Goal: Information Seeking & Learning: Learn about a topic

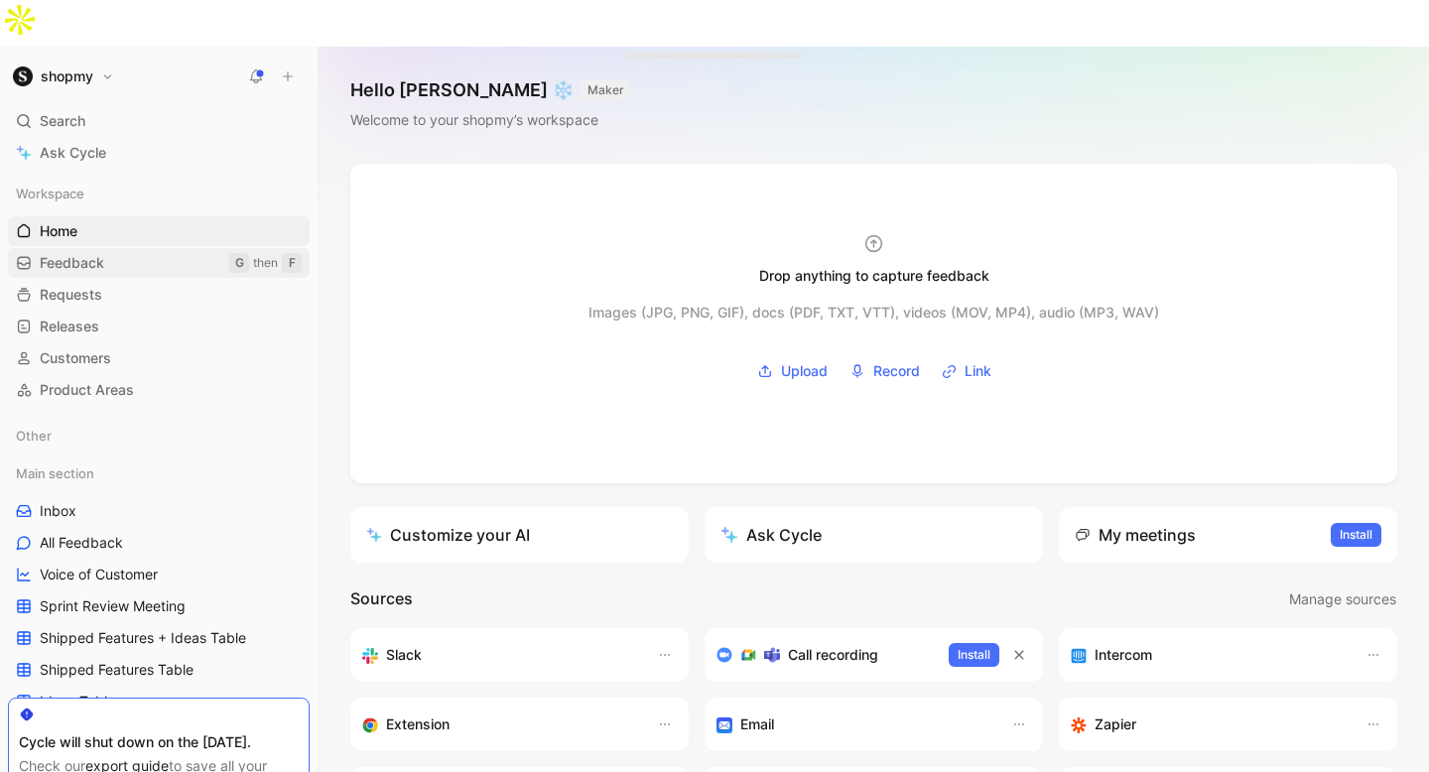
click at [66, 253] on span "Feedback" at bounding box center [72, 263] width 64 height 20
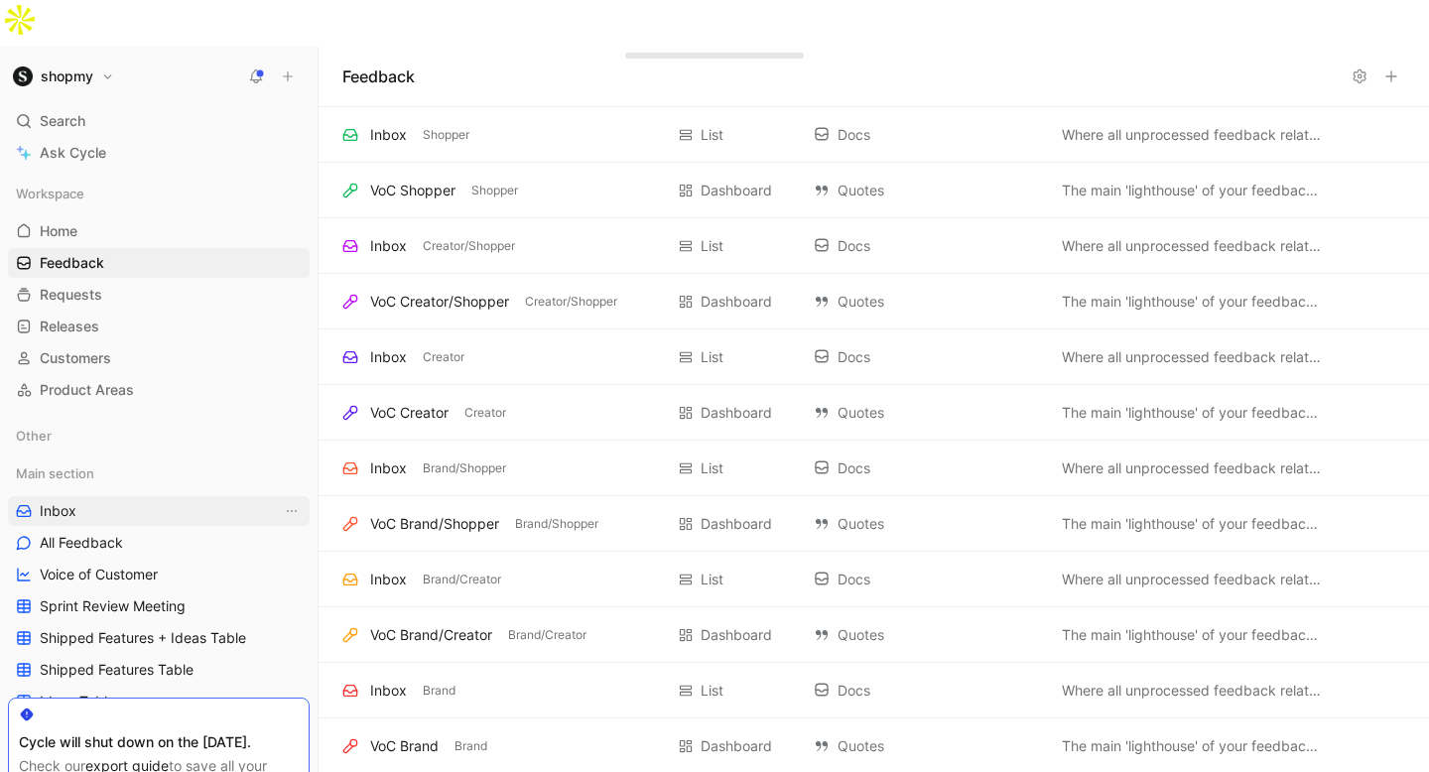
click at [98, 496] on link "Inbox" at bounding box center [159, 511] width 302 height 30
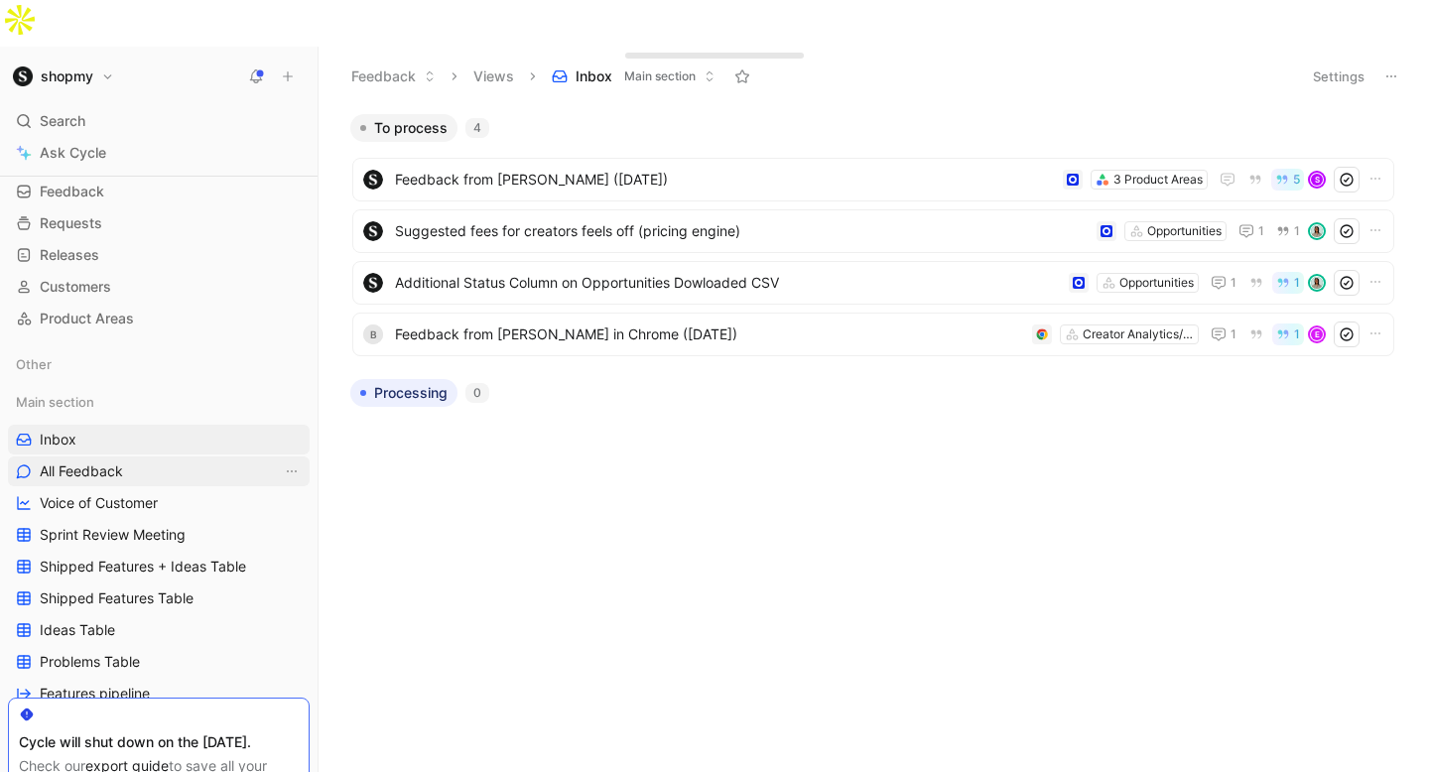
scroll to position [86, 0]
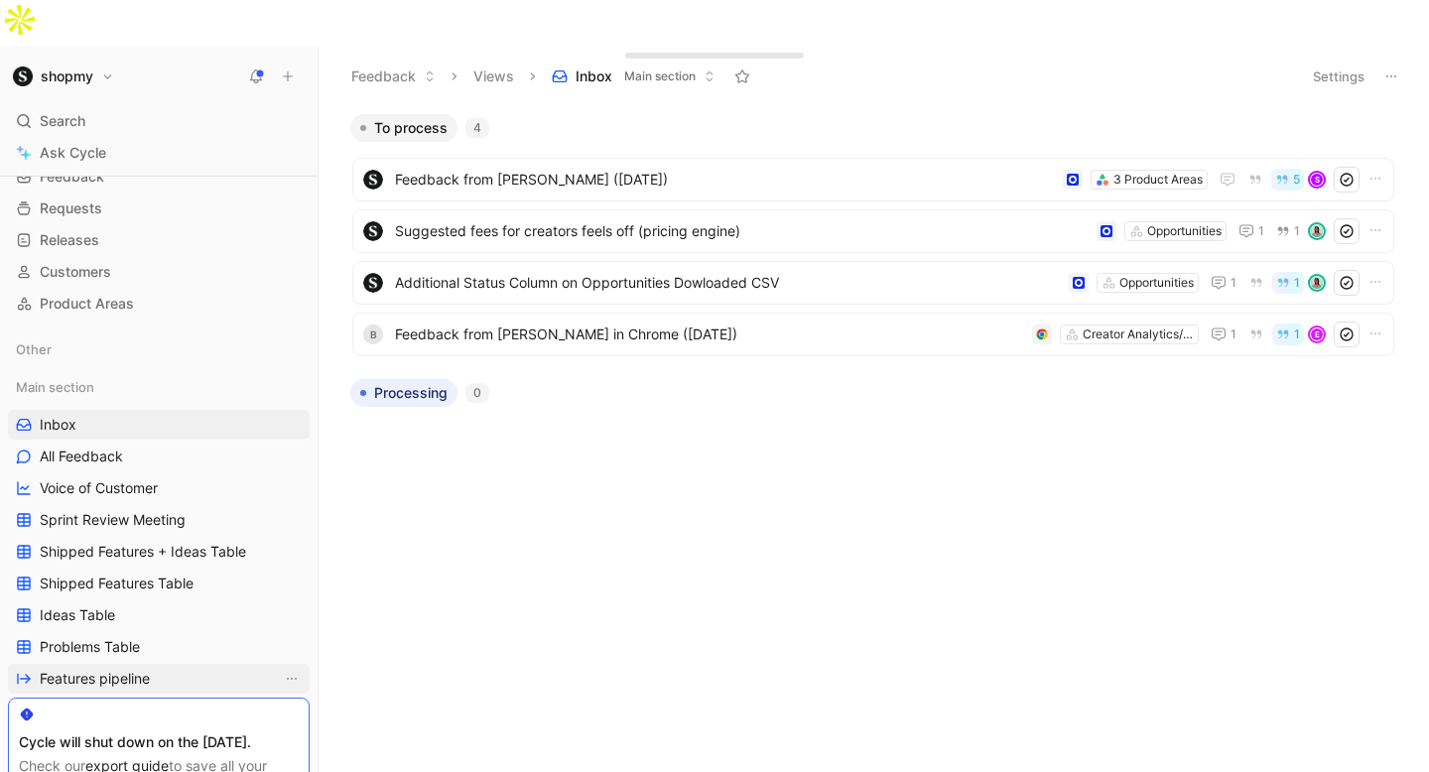
click at [217, 664] on link "Features pipeline" at bounding box center [159, 679] width 302 height 30
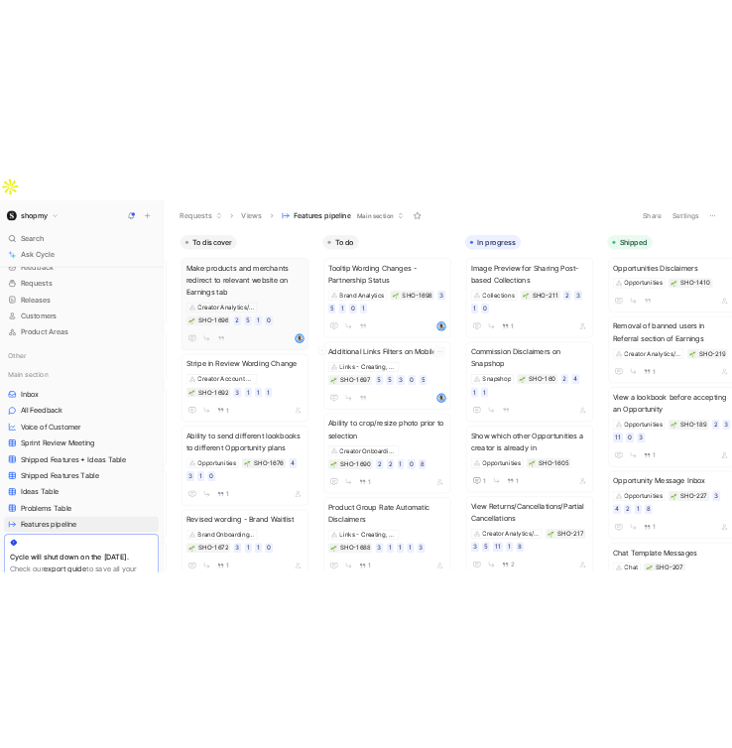
scroll to position [0, 314]
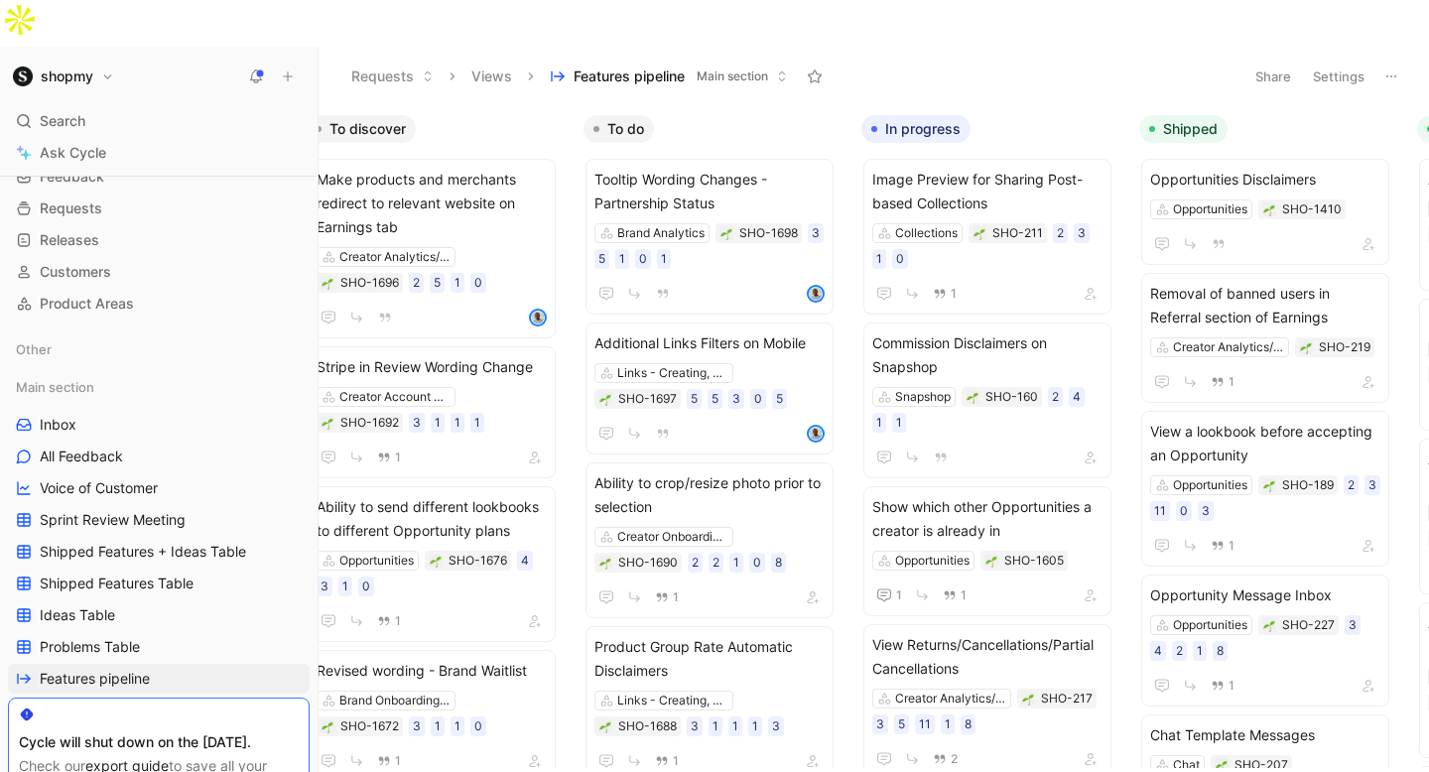
click at [1, 113] on div "shopmy Search ⌘ K Ask Cycle Workspace Home G then H Feedback G then F Requests …" at bounding box center [158, 433] width 317 height 772
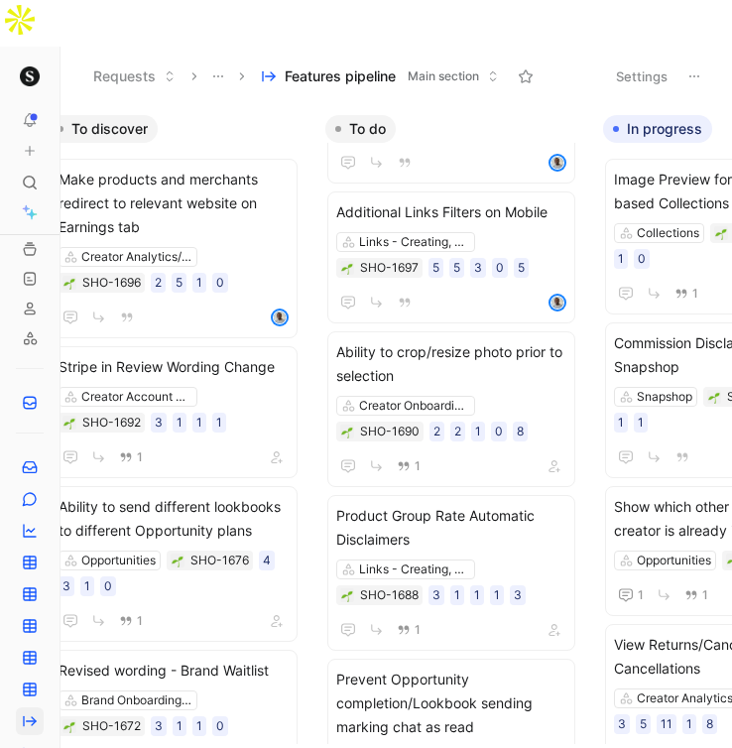
scroll to position [280, 0]
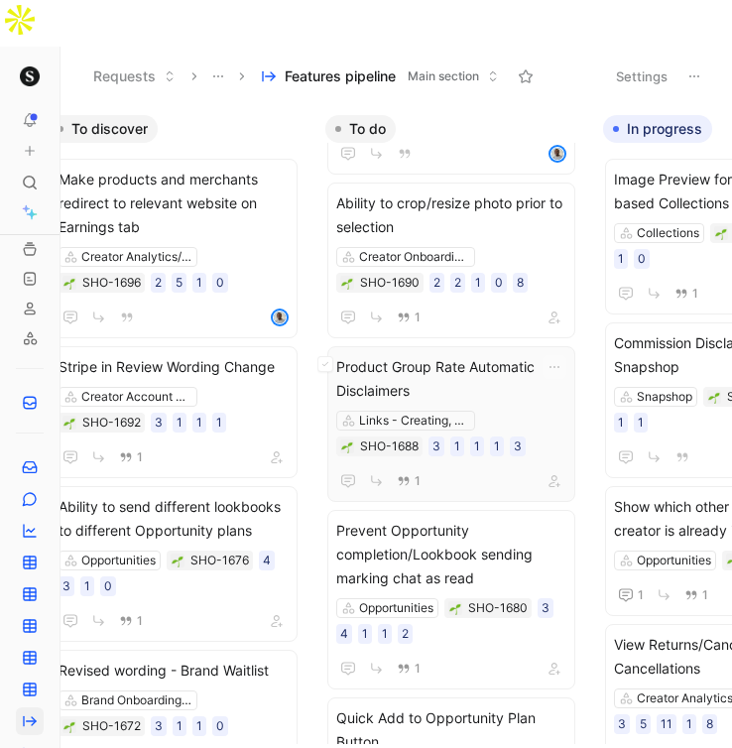
click at [418, 355] on span "Product Group Rate Automatic Disclaimers" at bounding box center [451, 379] width 230 height 48
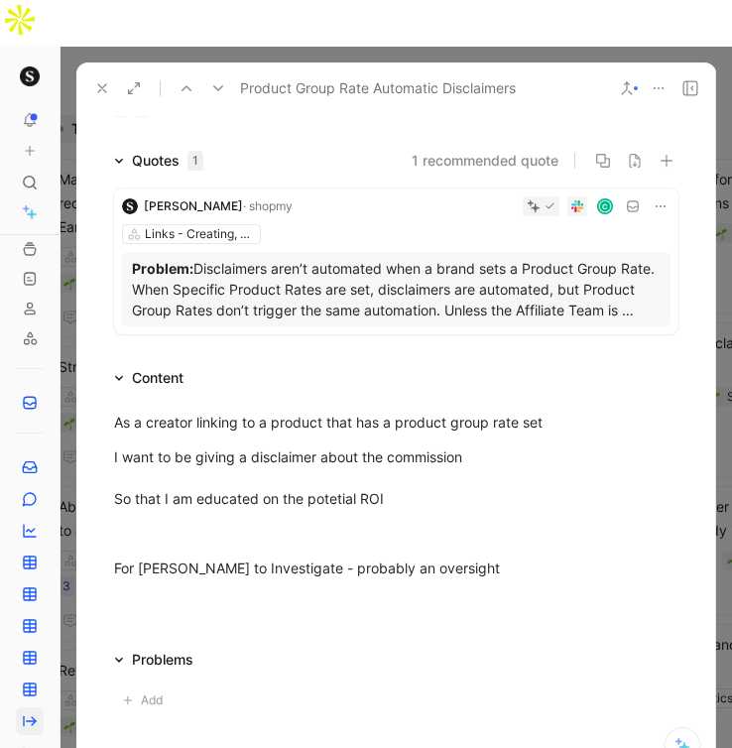
scroll to position [127, 0]
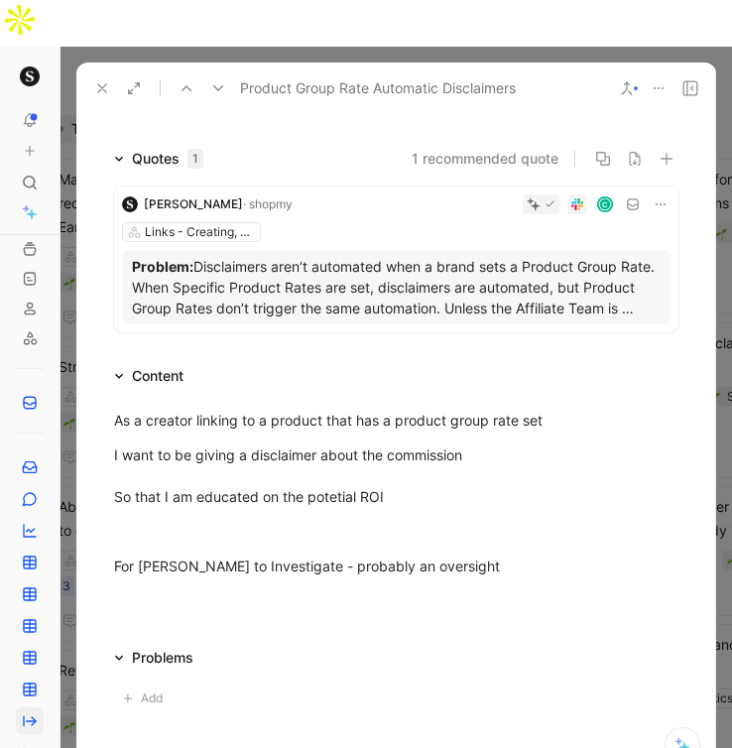
click at [102, 80] on icon at bounding box center [102, 88] width 16 height 16
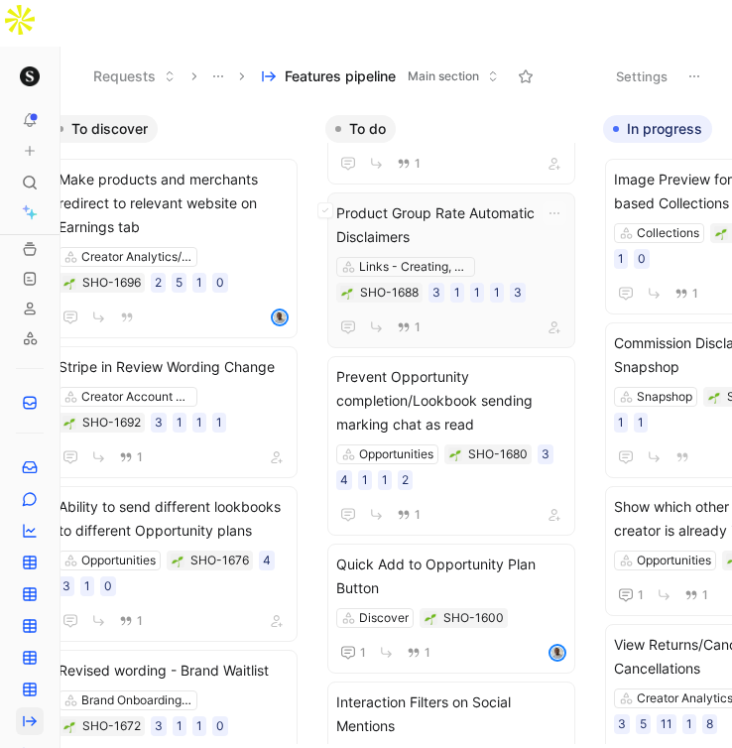
scroll to position [468, 0]
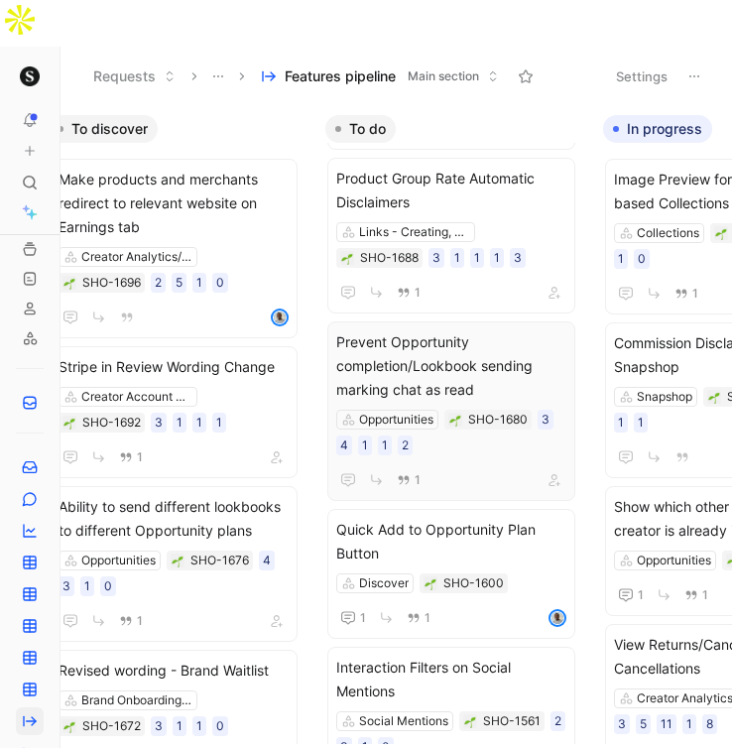
click at [438, 330] on span "Prevent Opportunity completion/Lookbook sending marking chat as read" at bounding box center [451, 365] width 230 height 71
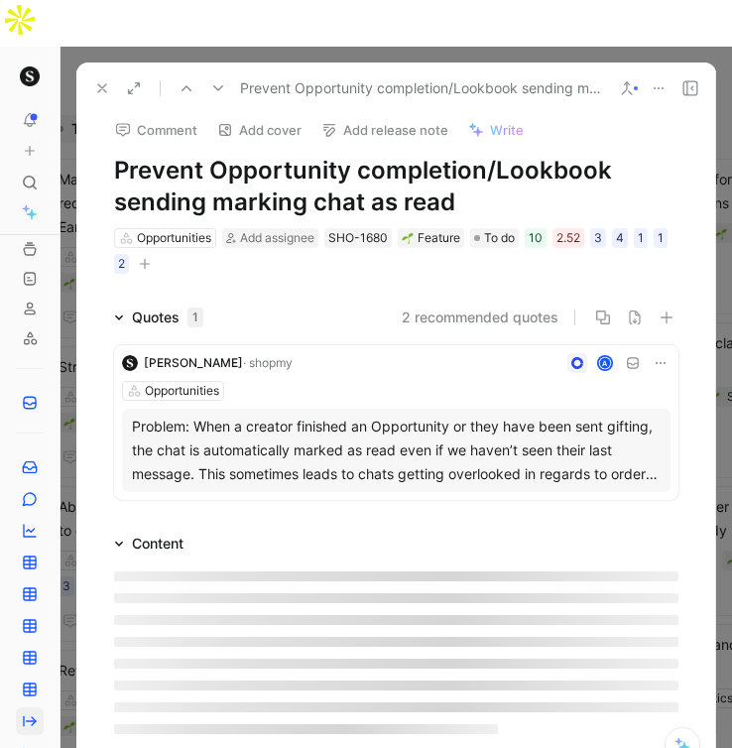
click at [409, 155] on h1 "Prevent Opportunity completion/Lookbook sending marking chat as read" at bounding box center [396, 186] width 564 height 63
copy h1 "Prevent Opportunity completion/Lookbook sending marking chat as read"
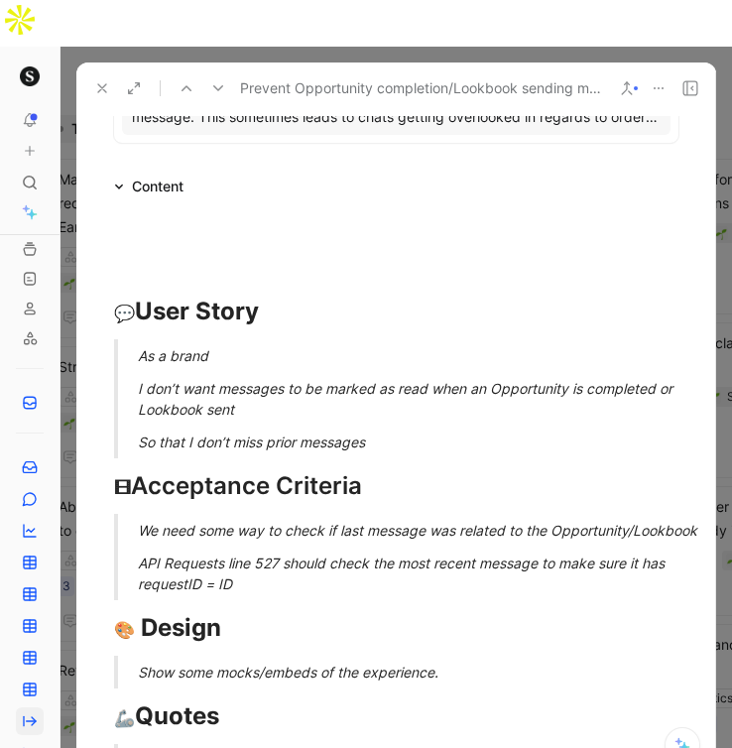
scroll to position [471, 0]
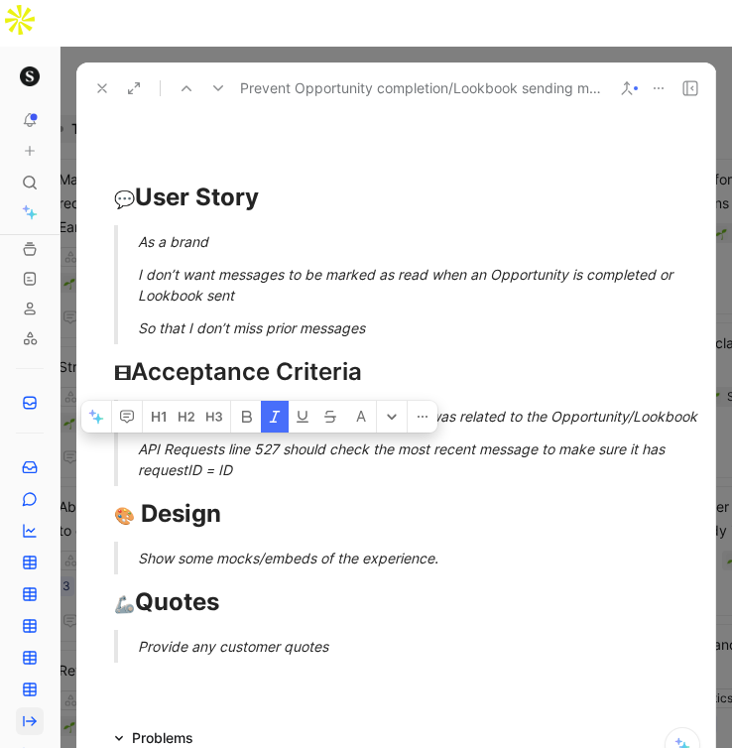
drag, startPoint x: 258, startPoint y: 440, endPoint x: 134, endPoint y: 423, distance: 125.3
click at [134, 423] on blockquote "We need some way to check if last message was related to the Opportunity/Lookbo…" at bounding box center [396, 443] width 640 height 86
click at [353, 488] on h1 "🎨 Design" at bounding box center [396, 514] width 640 height 52
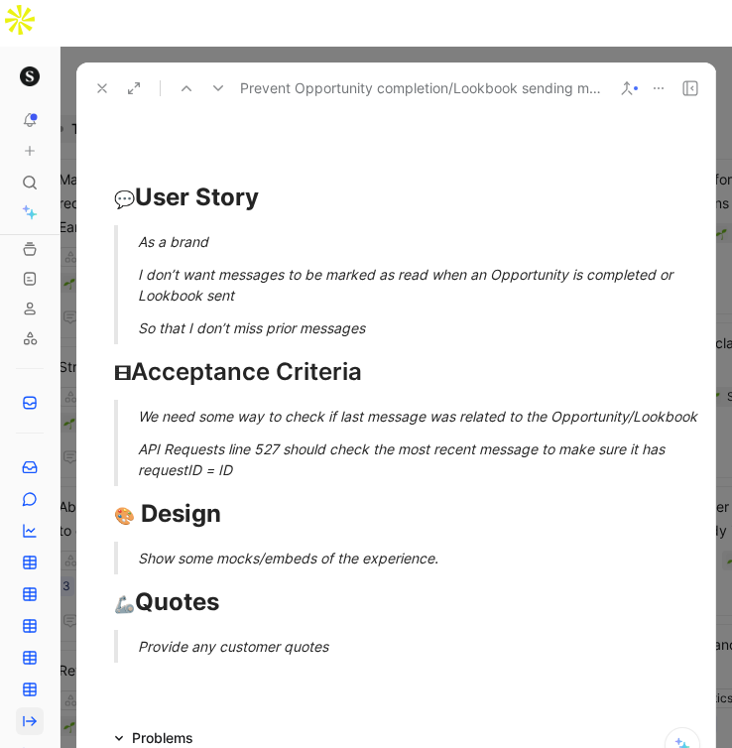
click at [338, 408] on em "We need some way to check if last message was related to the Opportunity/Lookbo…" at bounding box center [418, 416] width 560 height 17
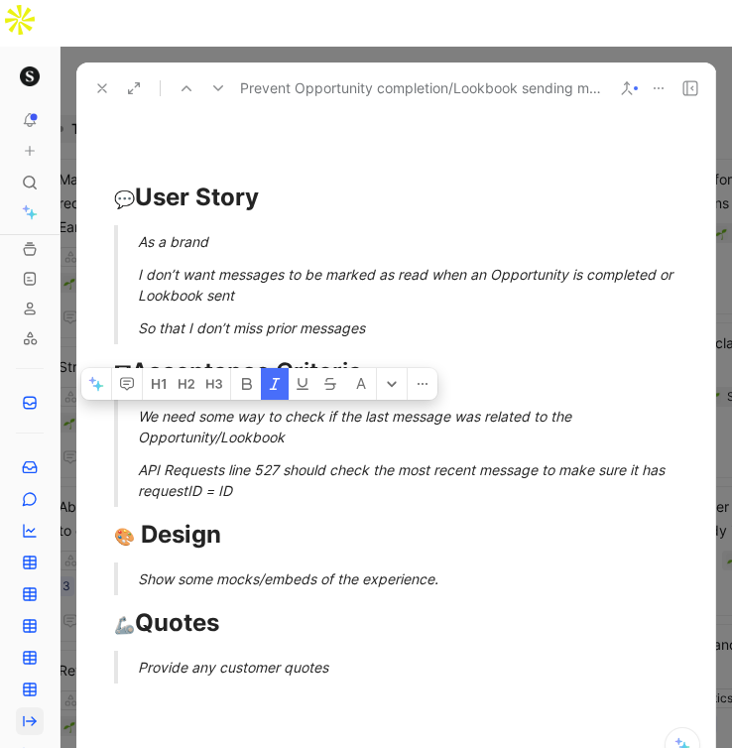
drag, startPoint x: 277, startPoint y: 441, endPoint x: 139, endPoint y: 369, distance: 155.8
click at [139, 400] on blockquote "We need some way to check if the last message was related to the Opportunity/Lo…" at bounding box center [396, 453] width 640 height 107
copy blockquote "We need some way to check if the last message was related to the Opportunity/Lo…"
click at [107, 80] on icon at bounding box center [102, 88] width 16 height 16
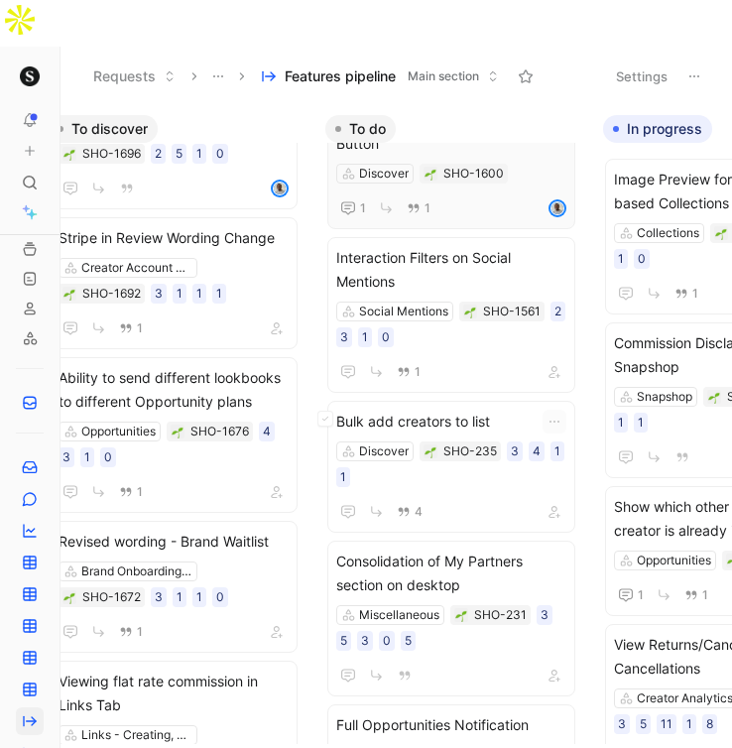
scroll to position [715, 0]
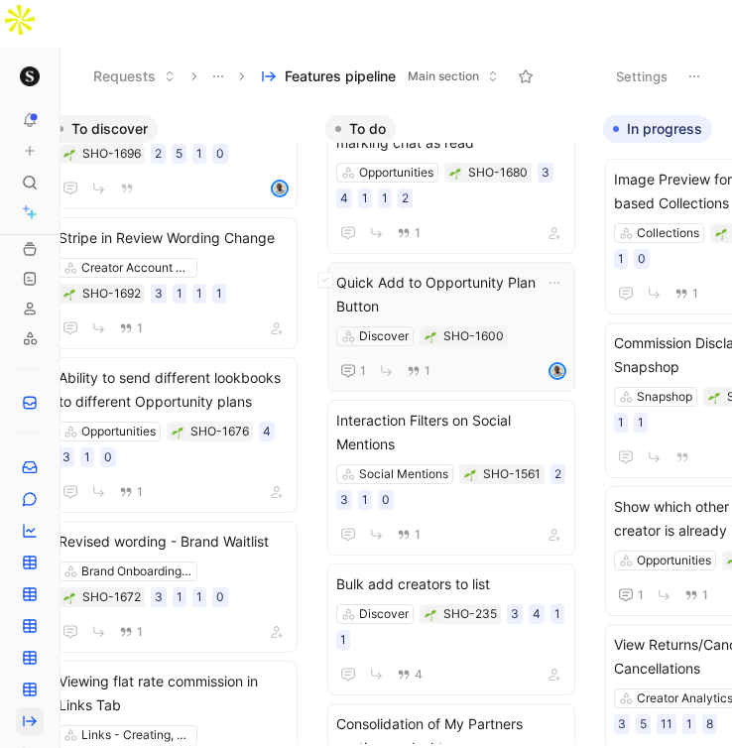
click at [375, 271] on span "Quick Add to Opportunity Plan Button" at bounding box center [451, 295] width 230 height 48
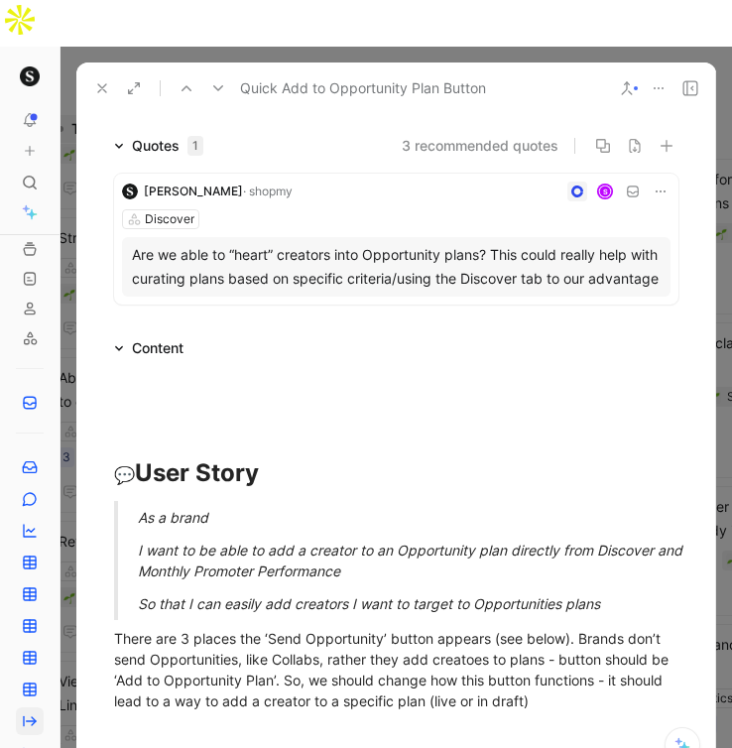
scroll to position [126, 0]
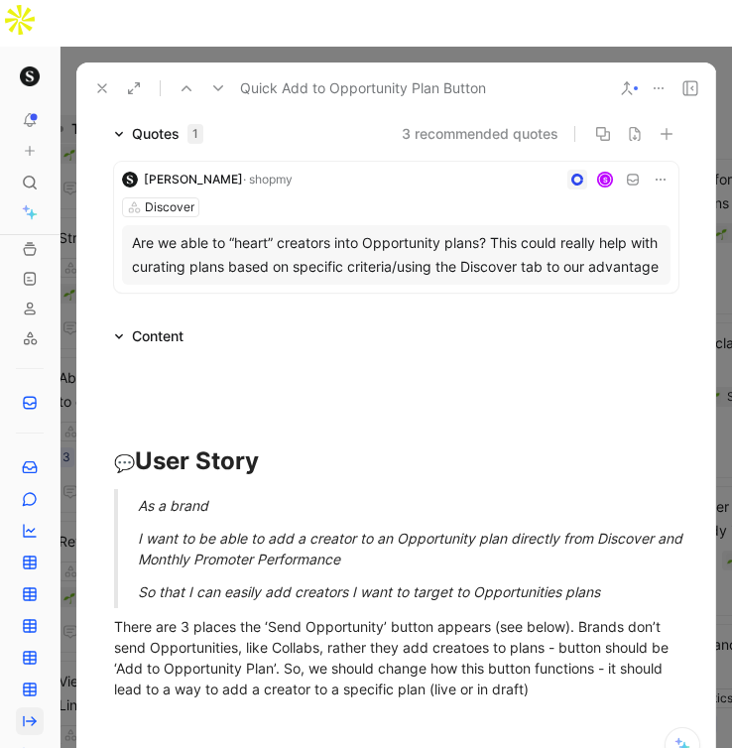
click at [95, 80] on icon at bounding box center [102, 88] width 16 height 16
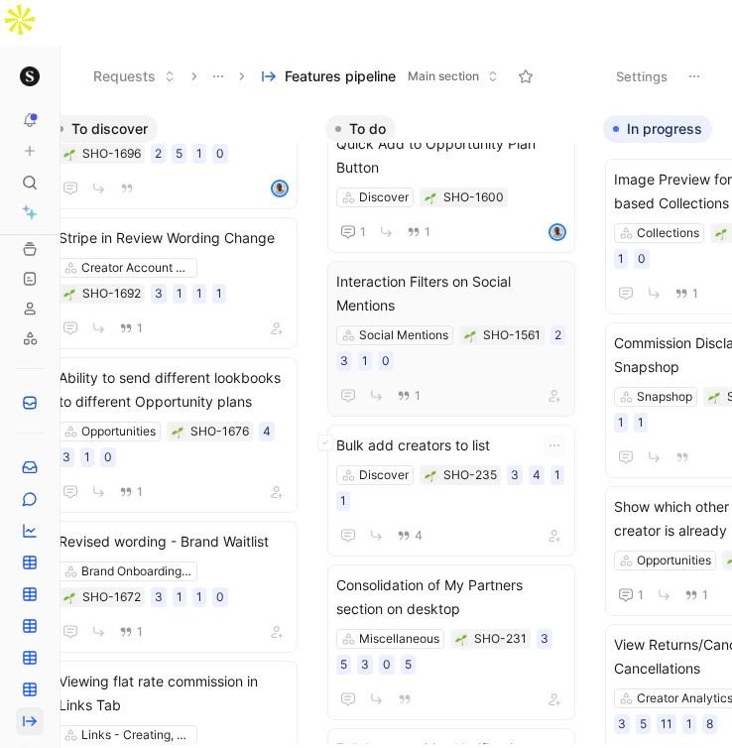
scroll to position [852, 0]
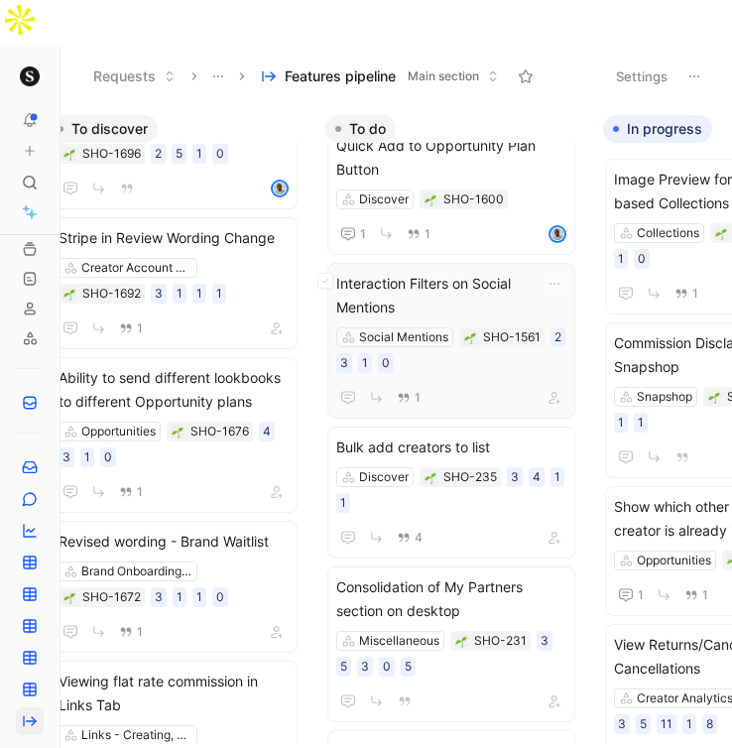
click at [381, 272] on span "Interaction Filters on Social Mentions" at bounding box center [451, 296] width 230 height 48
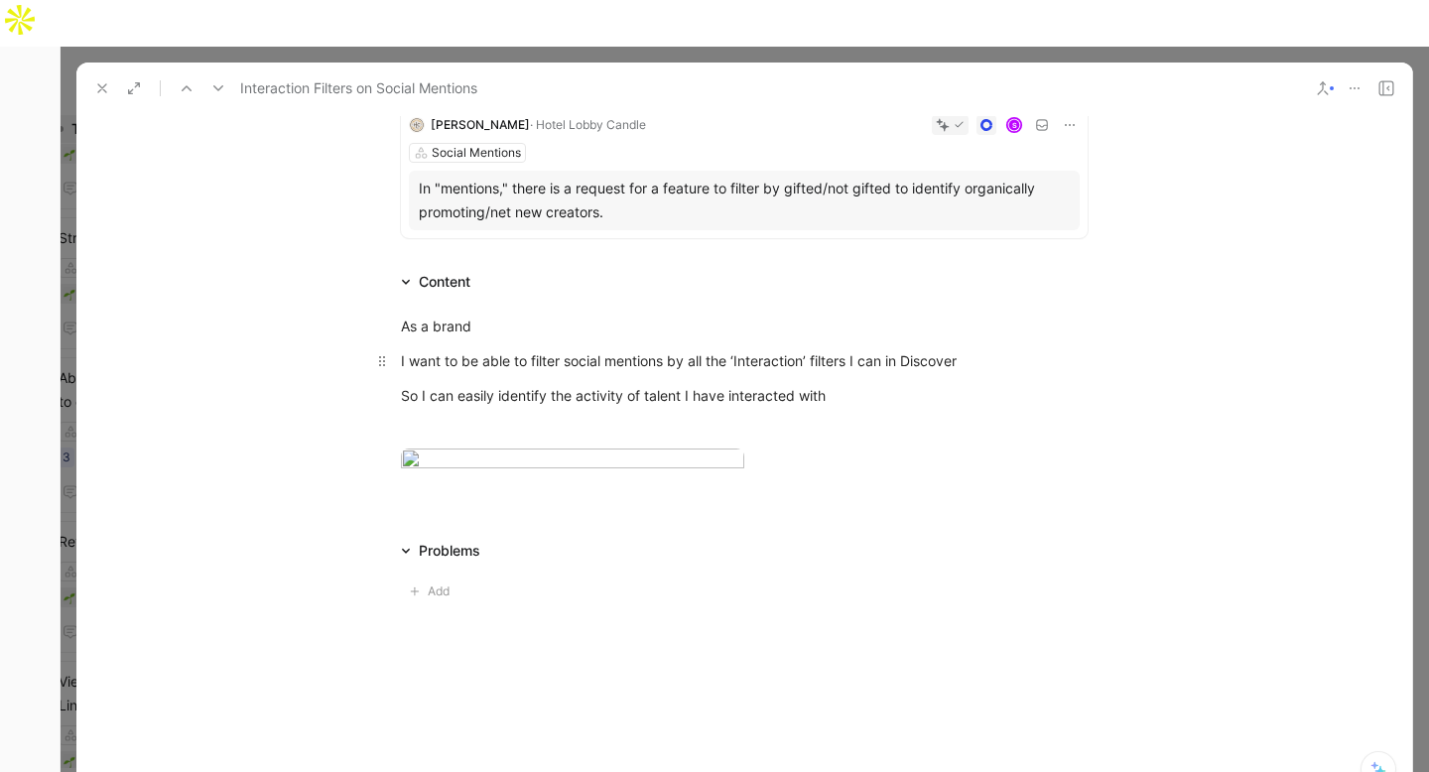
scroll to position [246, 0]
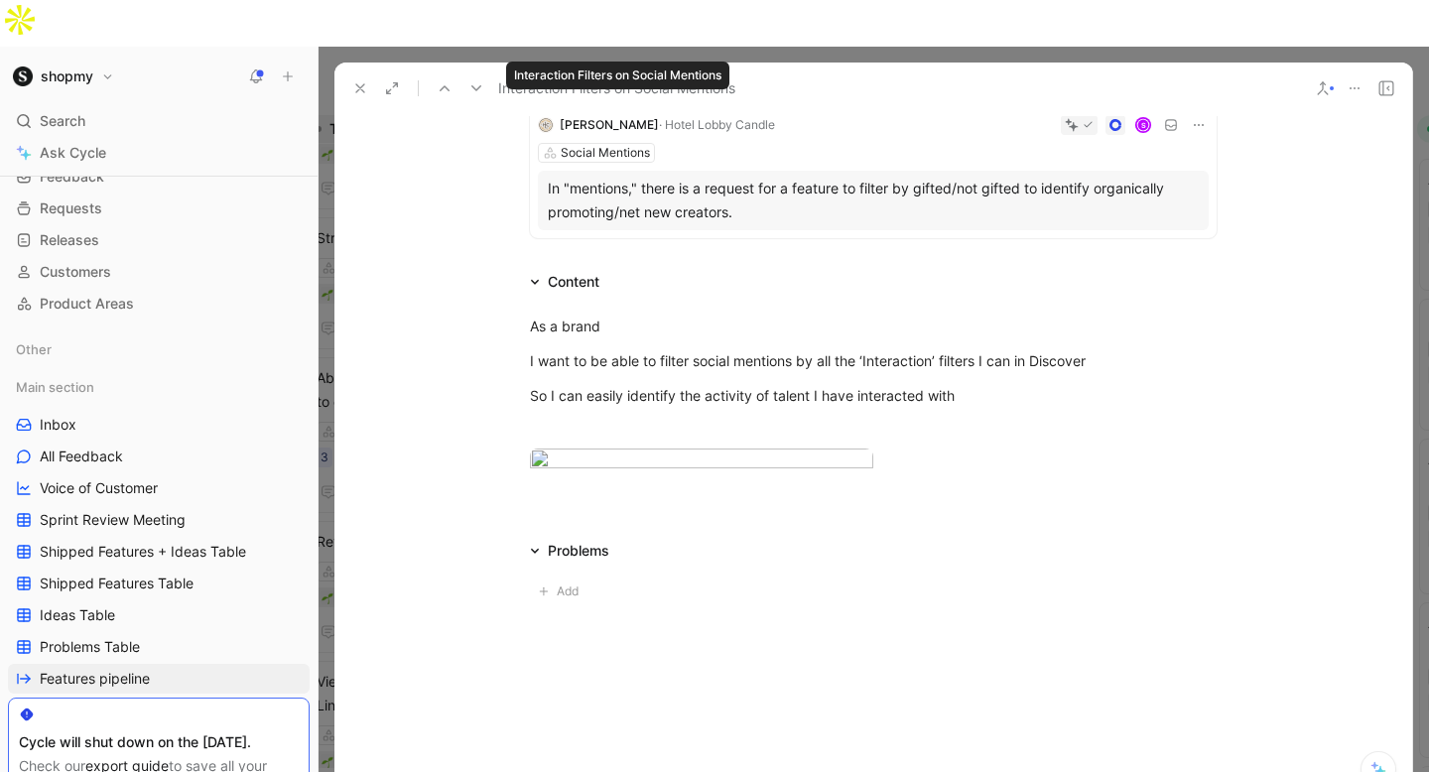
click at [353, 80] on icon at bounding box center [360, 88] width 16 height 16
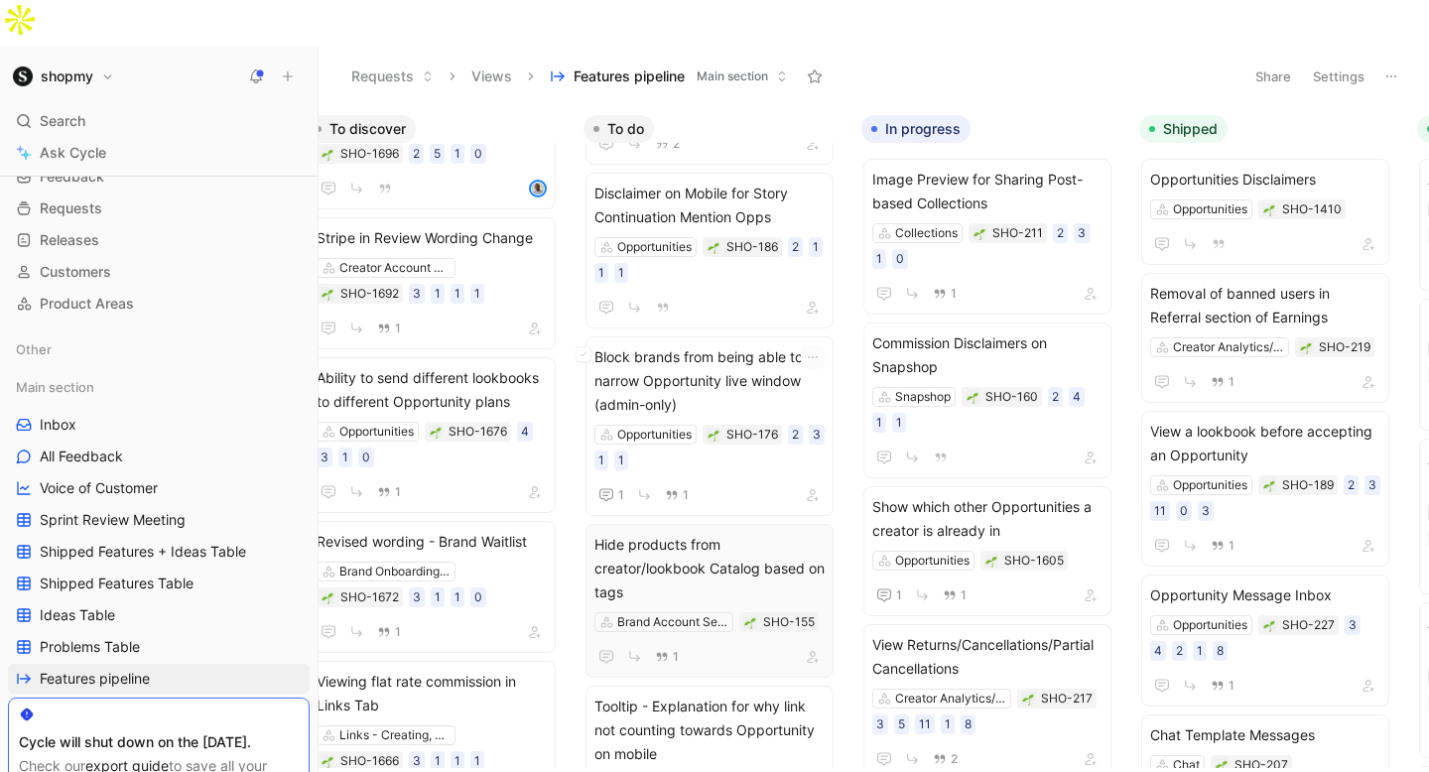
scroll to position [1938, 0]
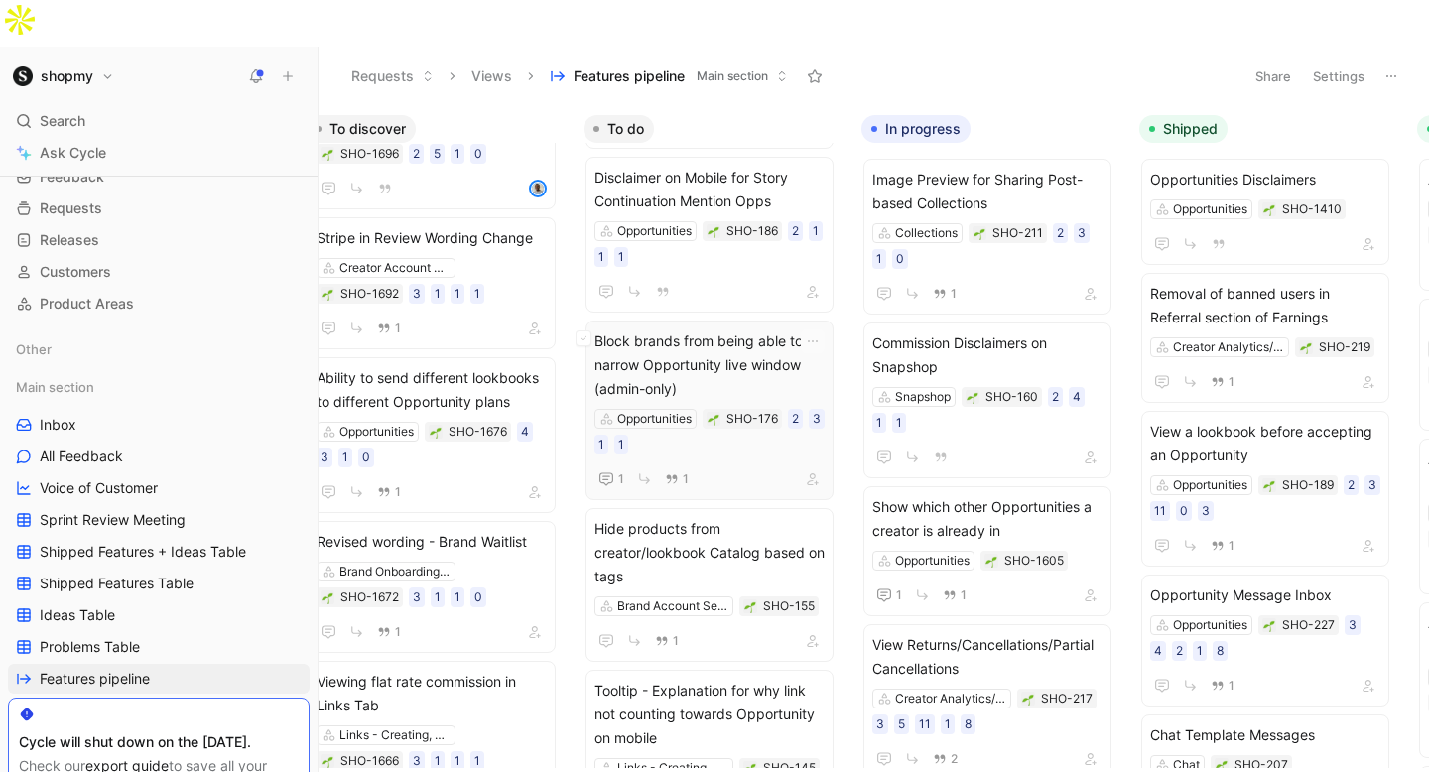
click at [735, 329] on span "Block brands from being able to narrow Opportunity live window (admin-only)" at bounding box center [709, 364] width 230 height 71
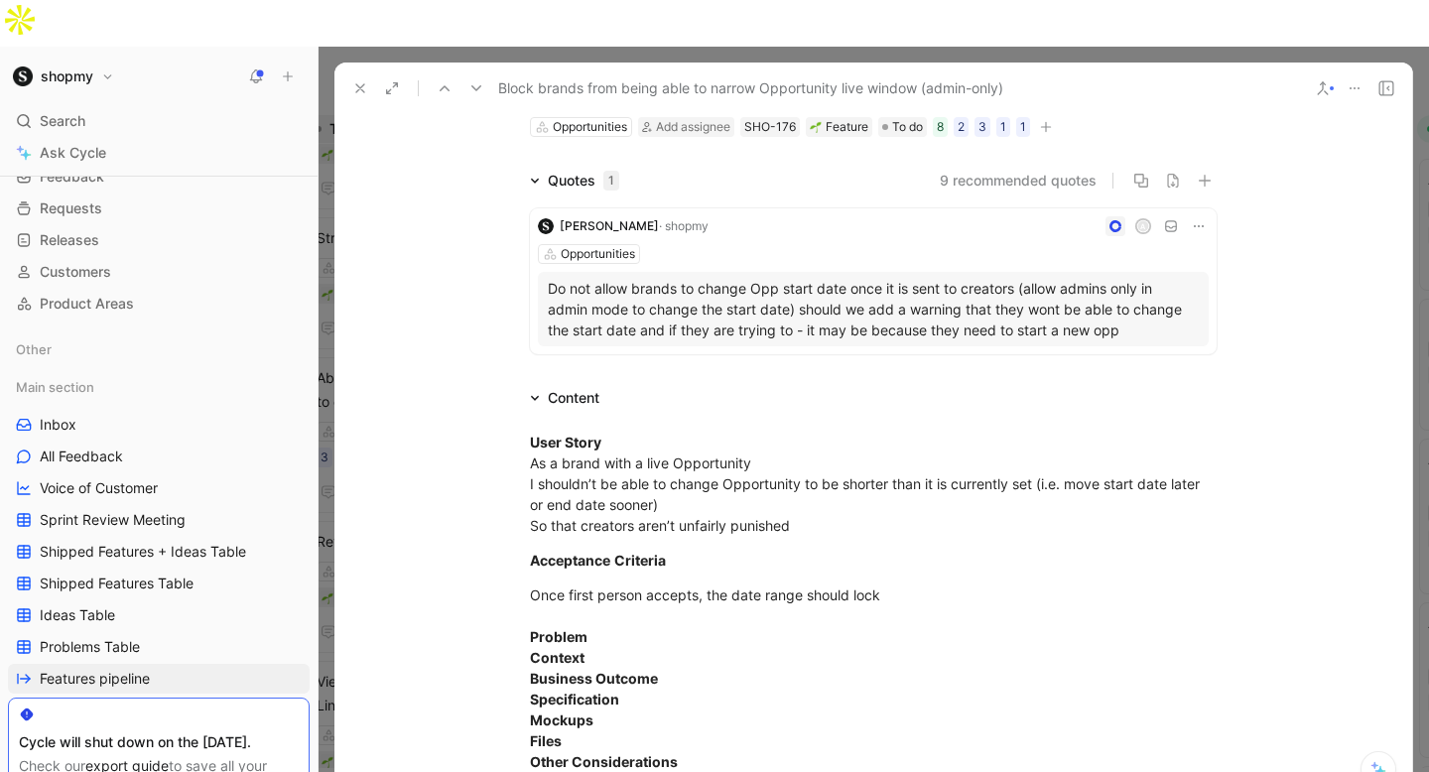
scroll to position [119, 0]
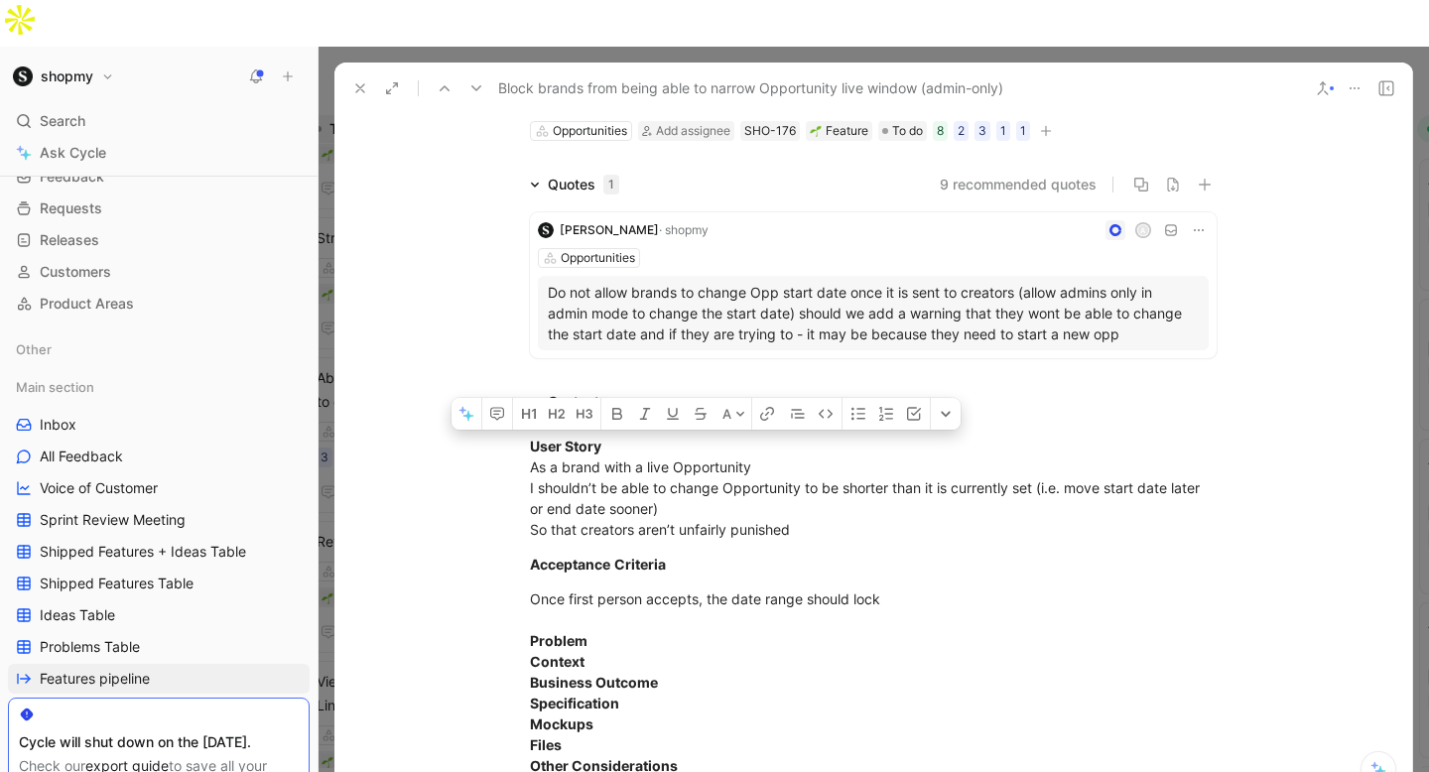
drag, startPoint x: 901, startPoint y: 551, endPoint x: 486, endPoint y: 396, distance: 442.6
click at [486, 414] on div "User Story As a brand with a live Opportunity I shouldn’t be able to change Opp…" at bounding box center [872, 606] width 1077 height 384
copy div "User Story As a brand with a live Opportunity I shouldn’t be able to change Opp…"
click at [360, 80] on icon at bounding box center [360, 88] width 16 height 16
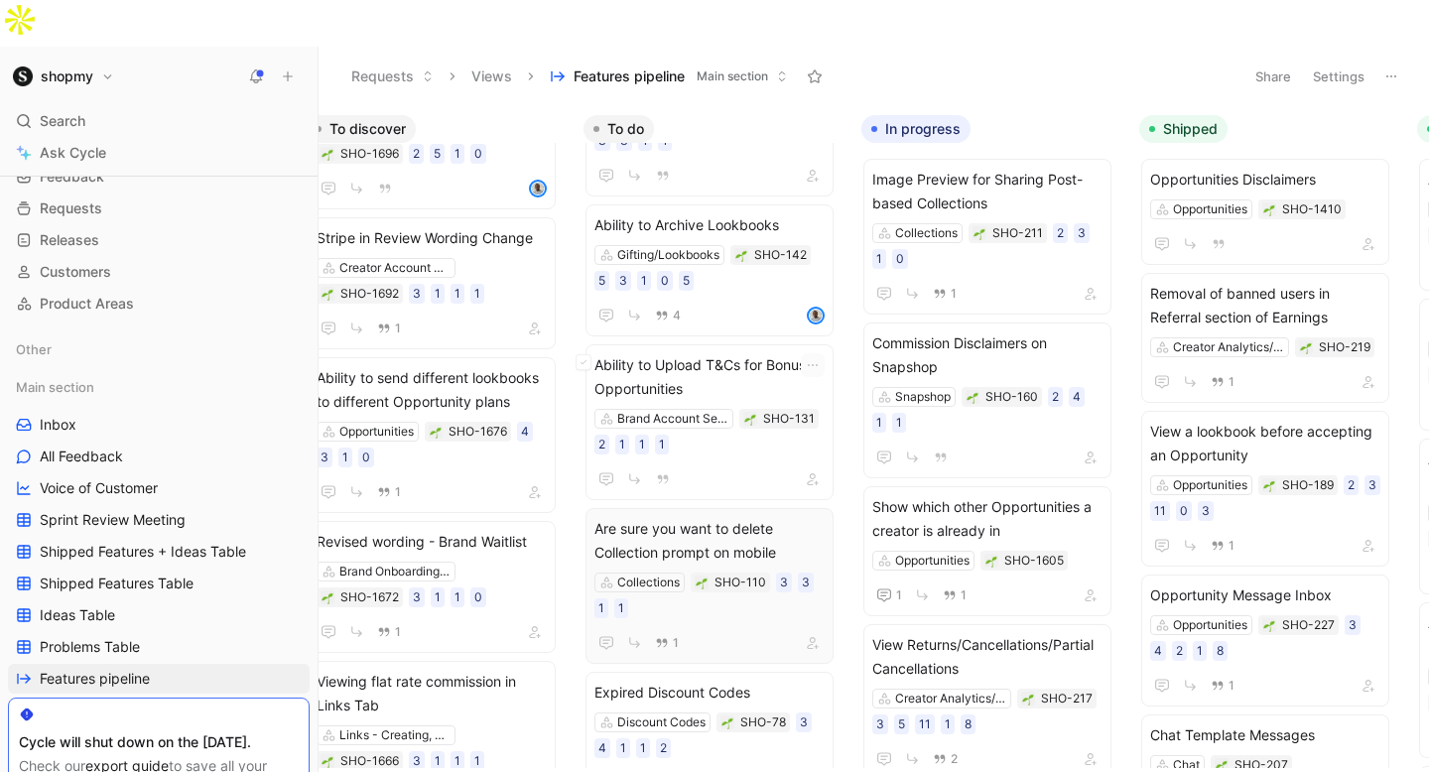
scroll to position [2228, 0]
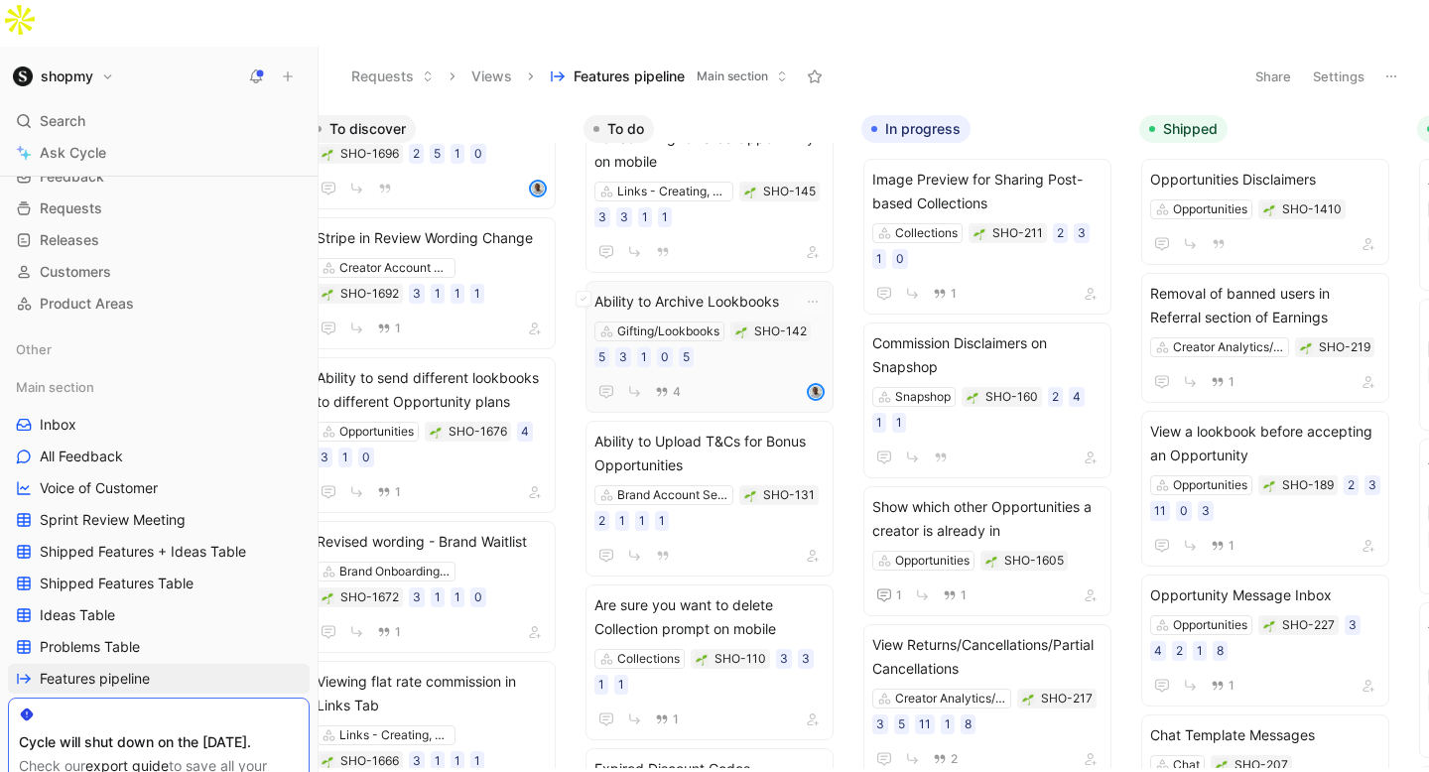
click at [676, 290] on span "Ability to Archive Lookbooks" at bounding box center [709, 302] width 230 height 24
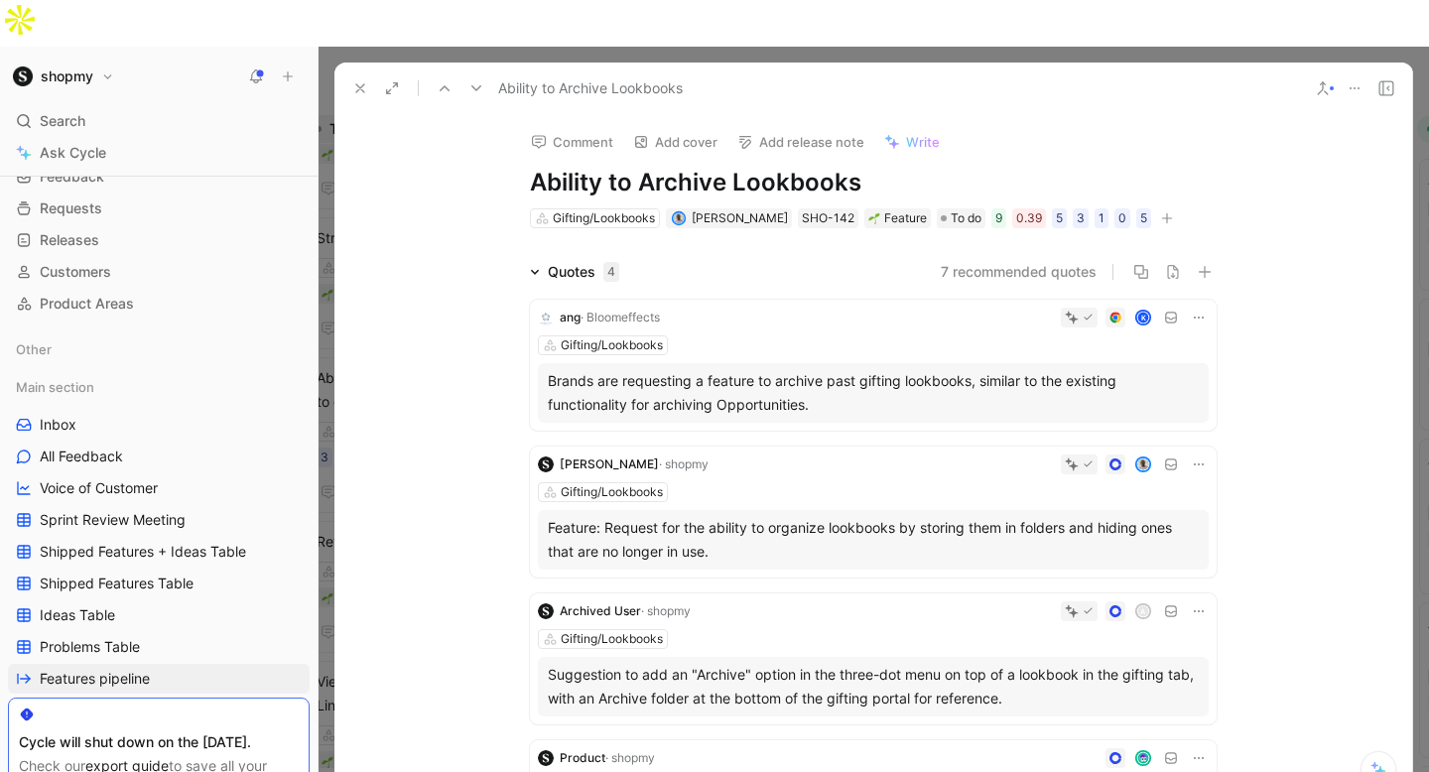
click at [357, 80] on icon at bounding box center [360, 88] width 16 height 16
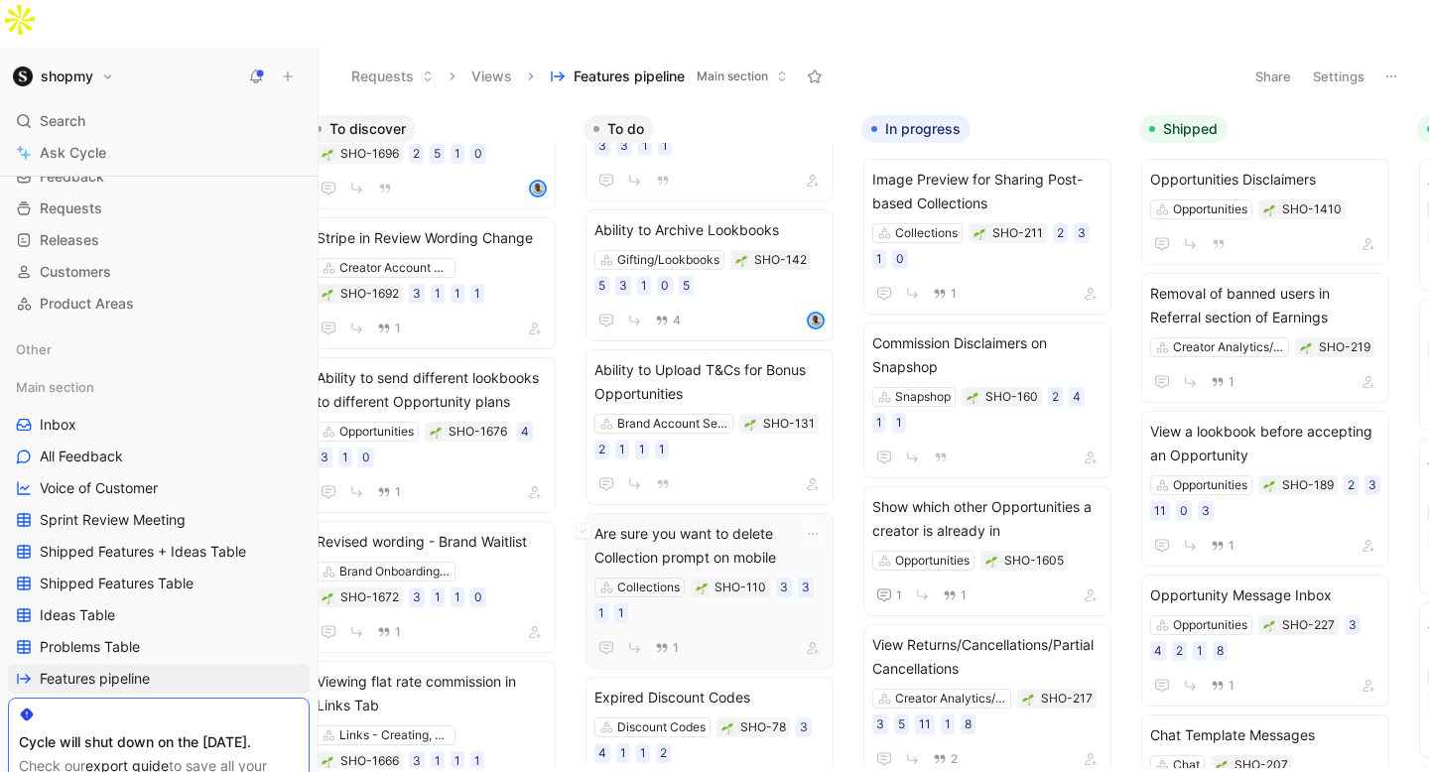
scroll to position [2347, 0]
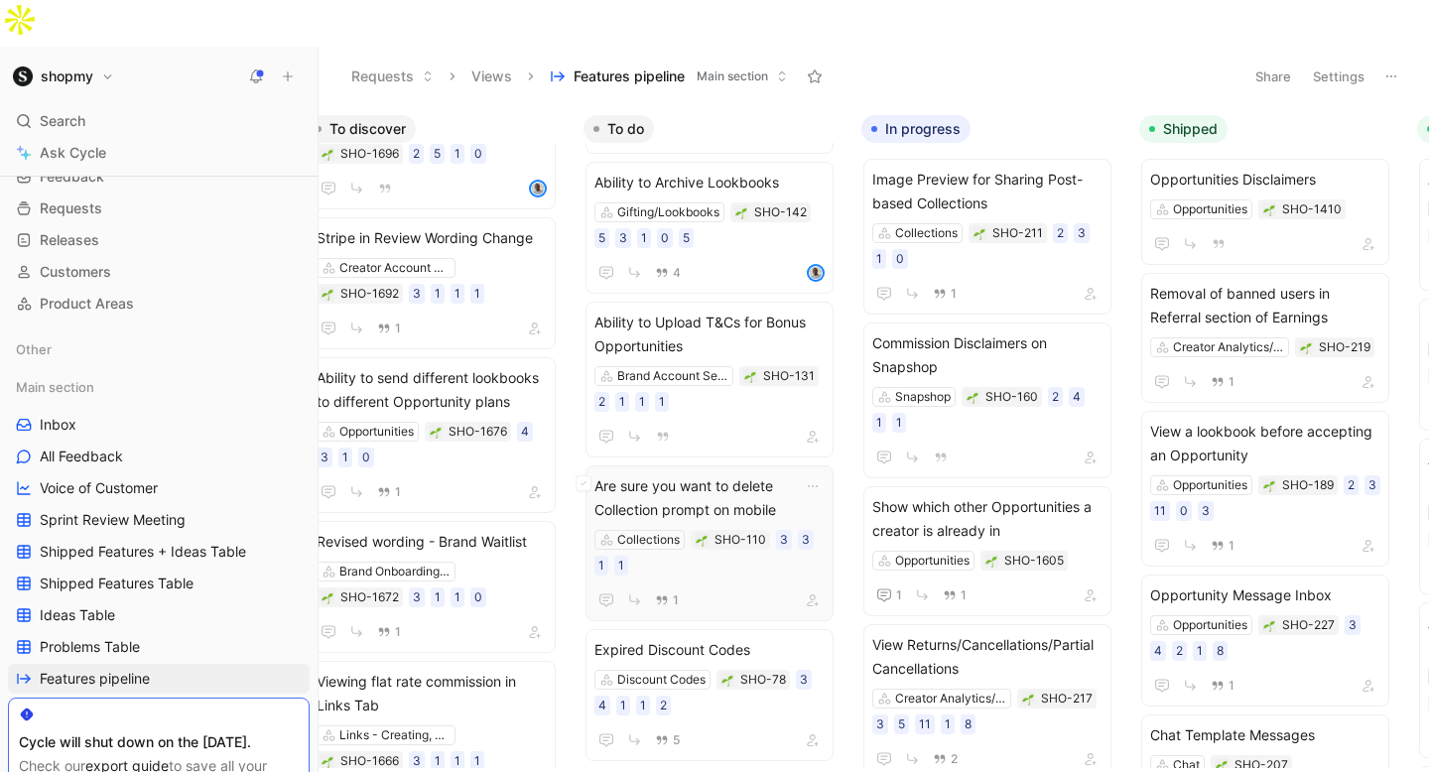
click at [696, 474] on span "Are sure you want to delete Collection prompt on mobile" at bounding box center [709, 498] width 230 height 48
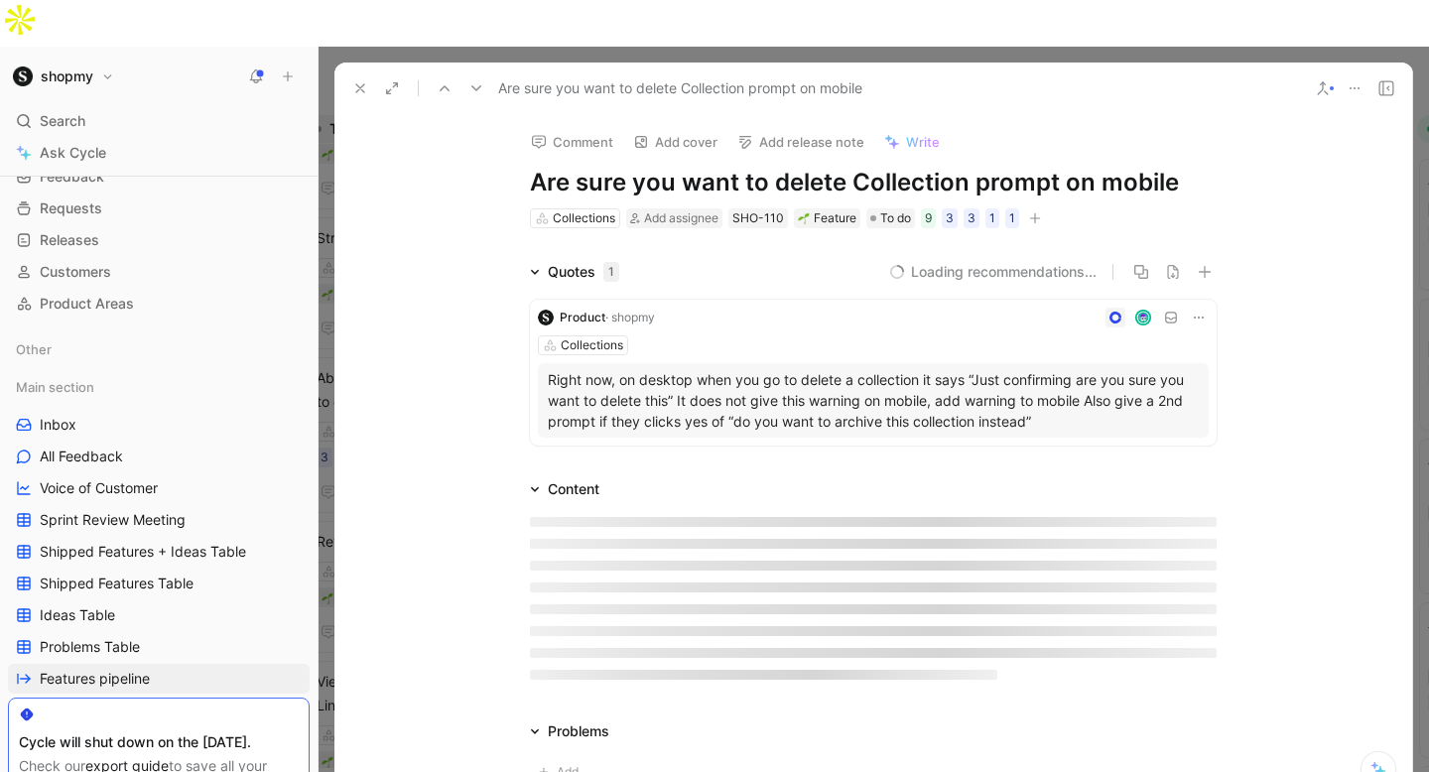
click at [739, 167] on h1 "Are sure you want to delete Collection prompt on mobile" at bounding box center [873, 183] width 687 height 32
copy h1 "Are sure you want to delete Collection prompt on mobile"
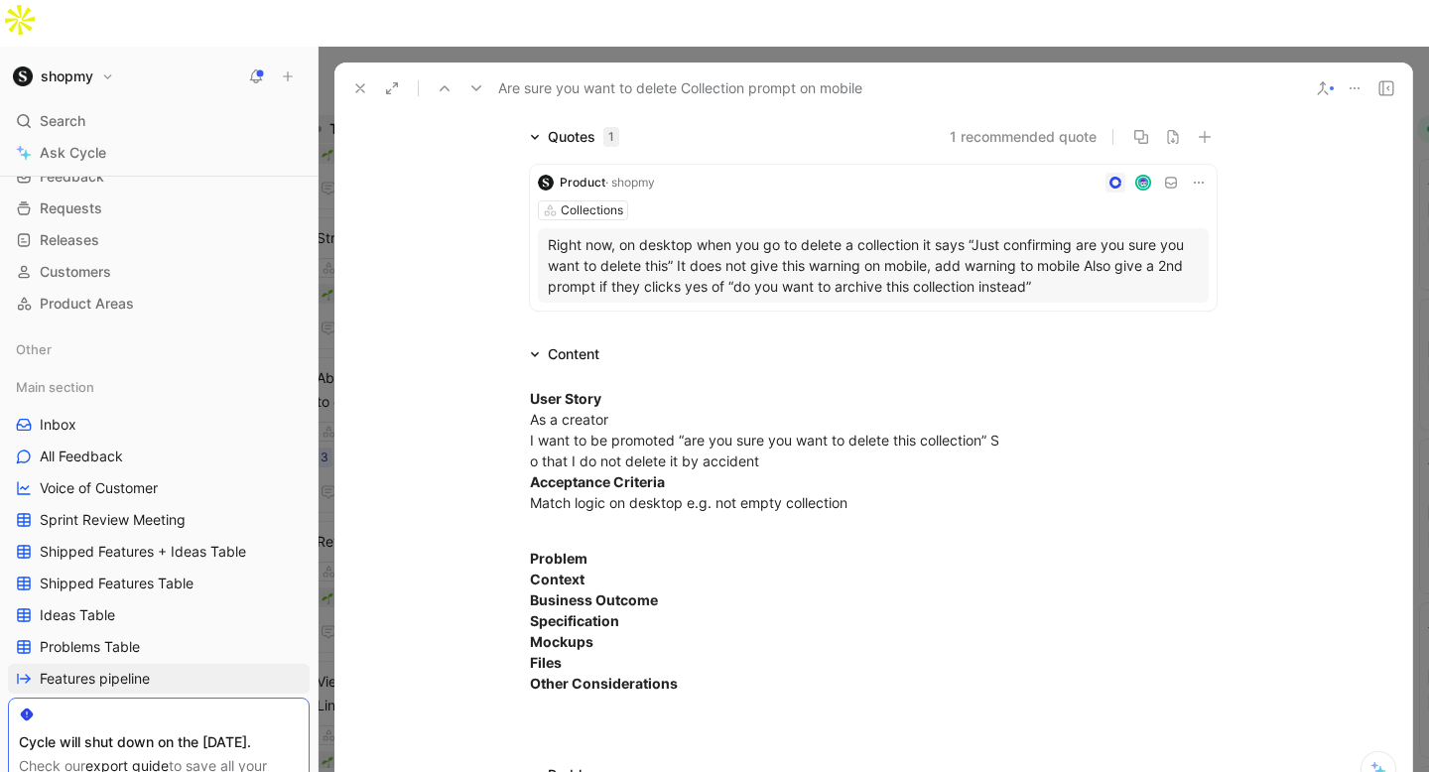
scroll to position [138, 0]
click at [689, 454] on div "User Story As a creator I want to be promoted “are you sure you want to delete …" at bounding box center [873, 447] width 687 height 125
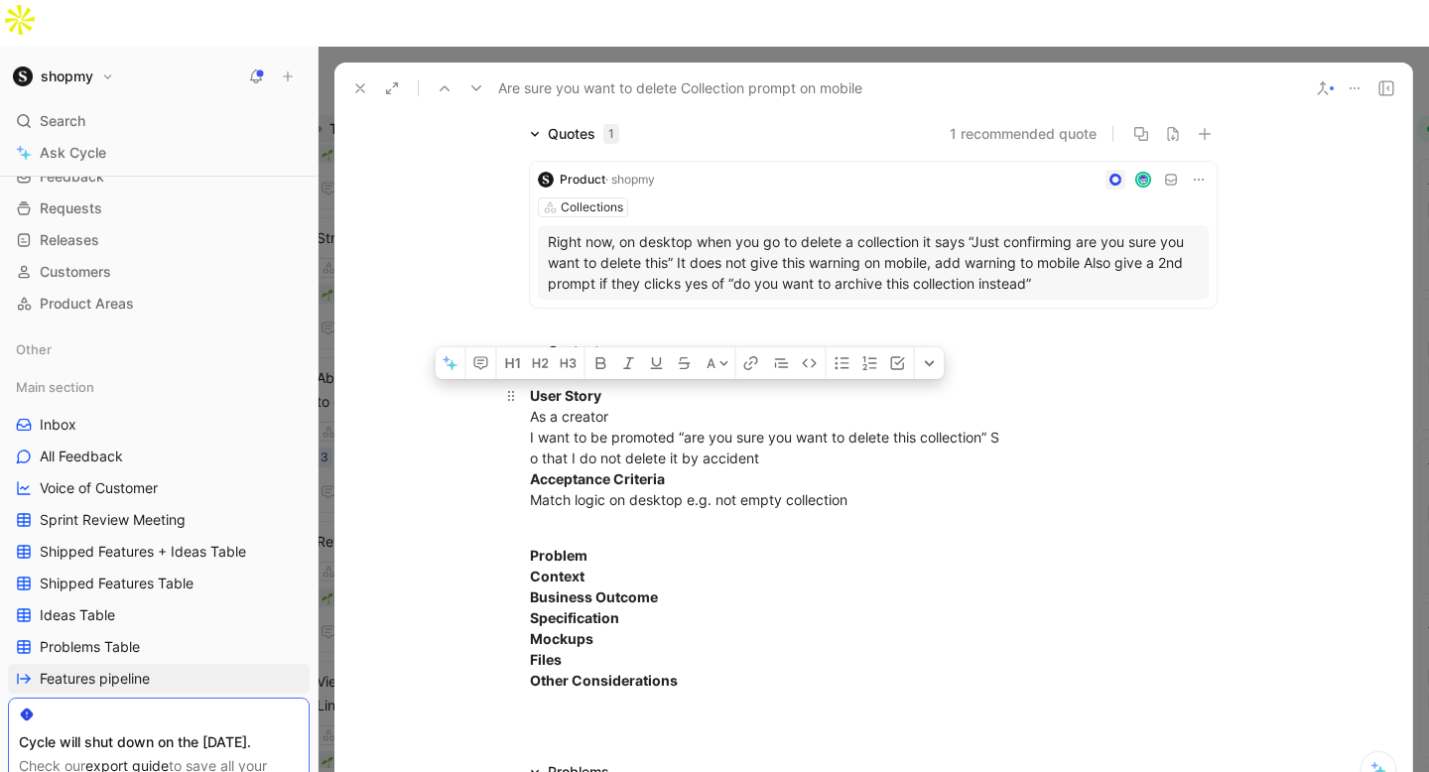
click at [689, 454] on div "User Story As a creator I want to be promoted “are you sure you want to delete …" at bounding box center [873, 447] width 687 height 125
click at [721, 442] on div "User Story As a creator I want to be promoted “are you sure you want to delete …" at bounding box center [873, 447] width 687 height 125
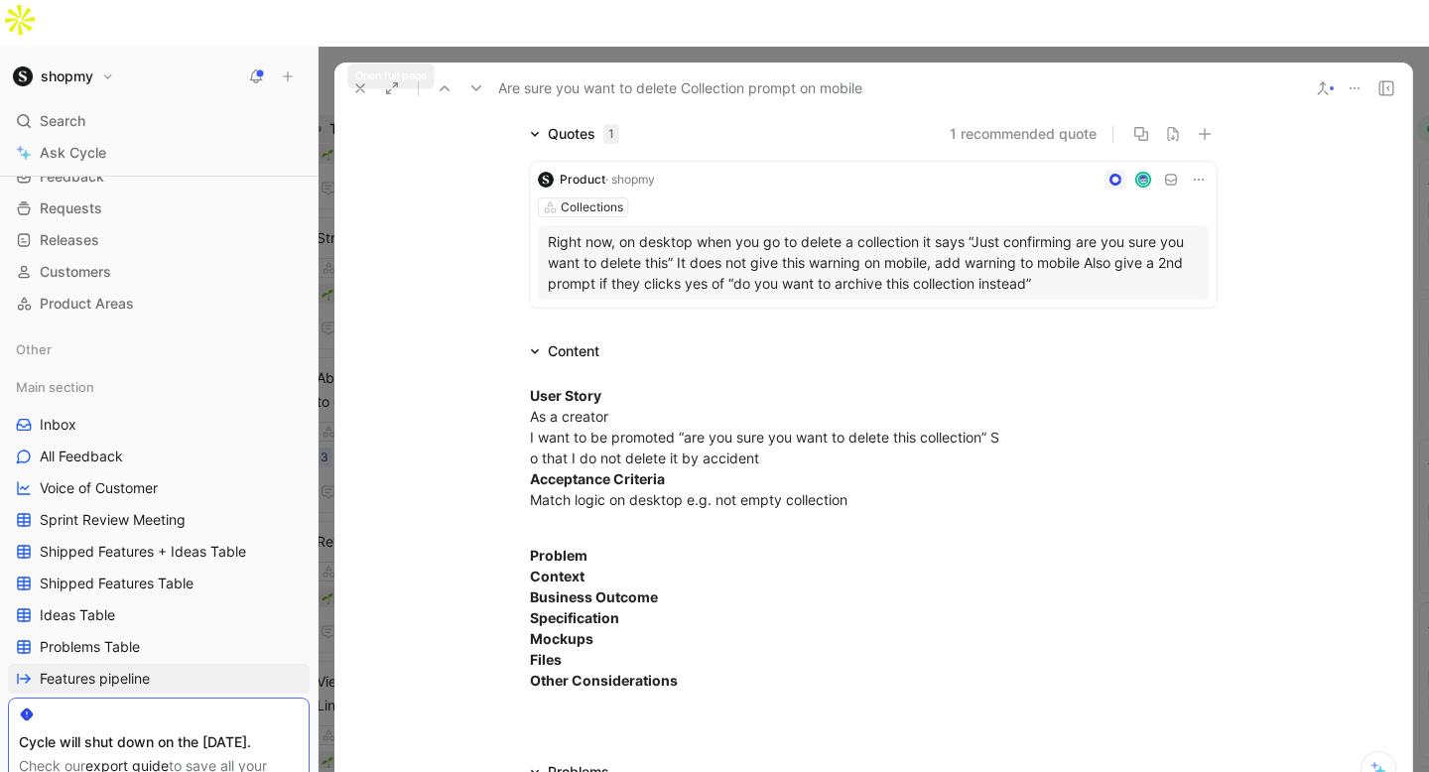
click at [361, 74] on button at bounding box center [360, 88] width 28 height 28
